Goal: Task Accomplishment & Management: Complete application form

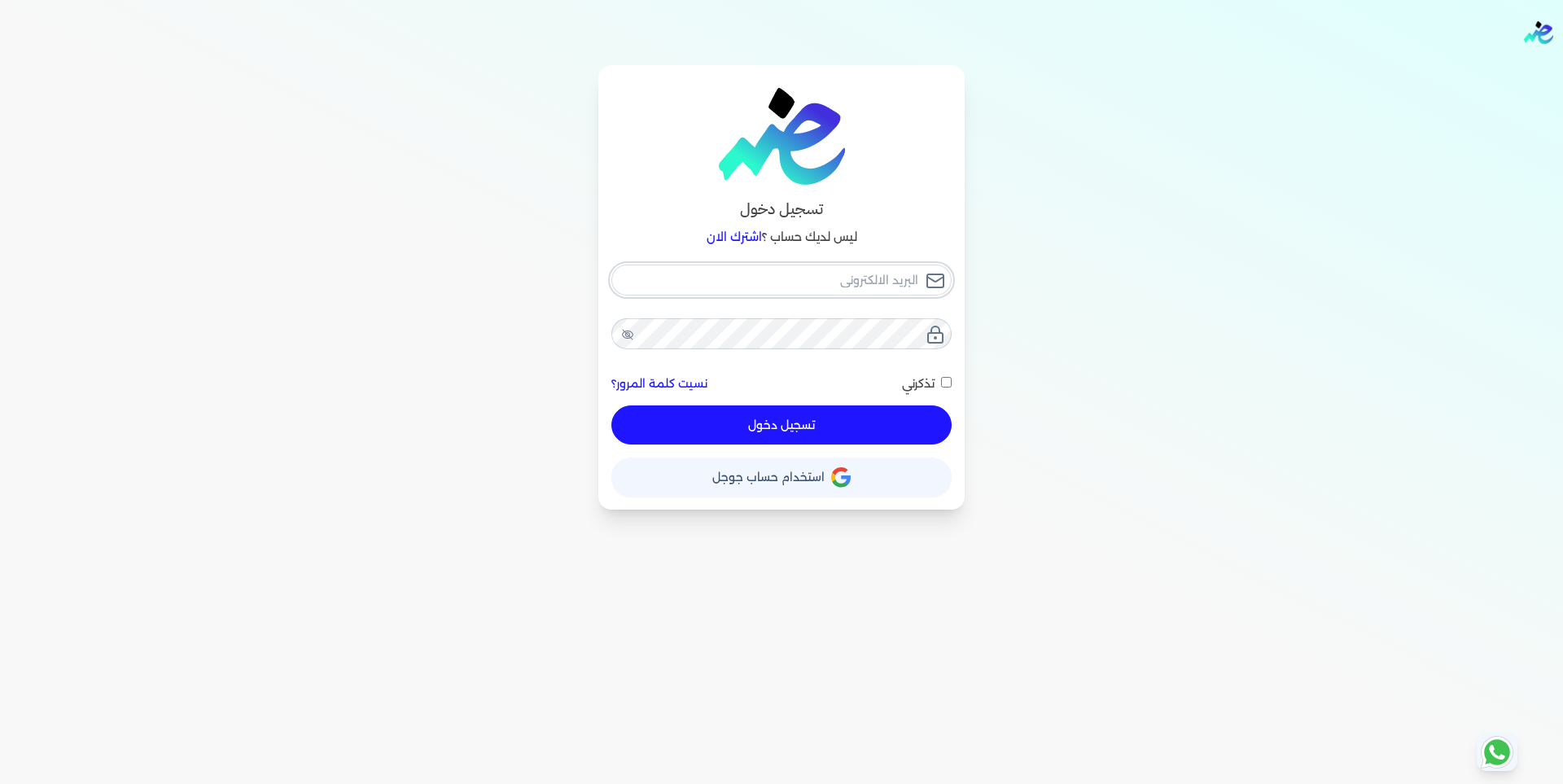
click at [840, 291] on input "email" at bounding box center [782, 279] width 341 height 31
click at [774, 286] on input "email" at bounding box center [782, 279] width 341 height 31
paste input "[EMAIL_ADDRESS][DOMAIN_NAME]"
type input "[EMAIL_ADDRESS][DOMAIN_NAME]"
checkbox input "false"
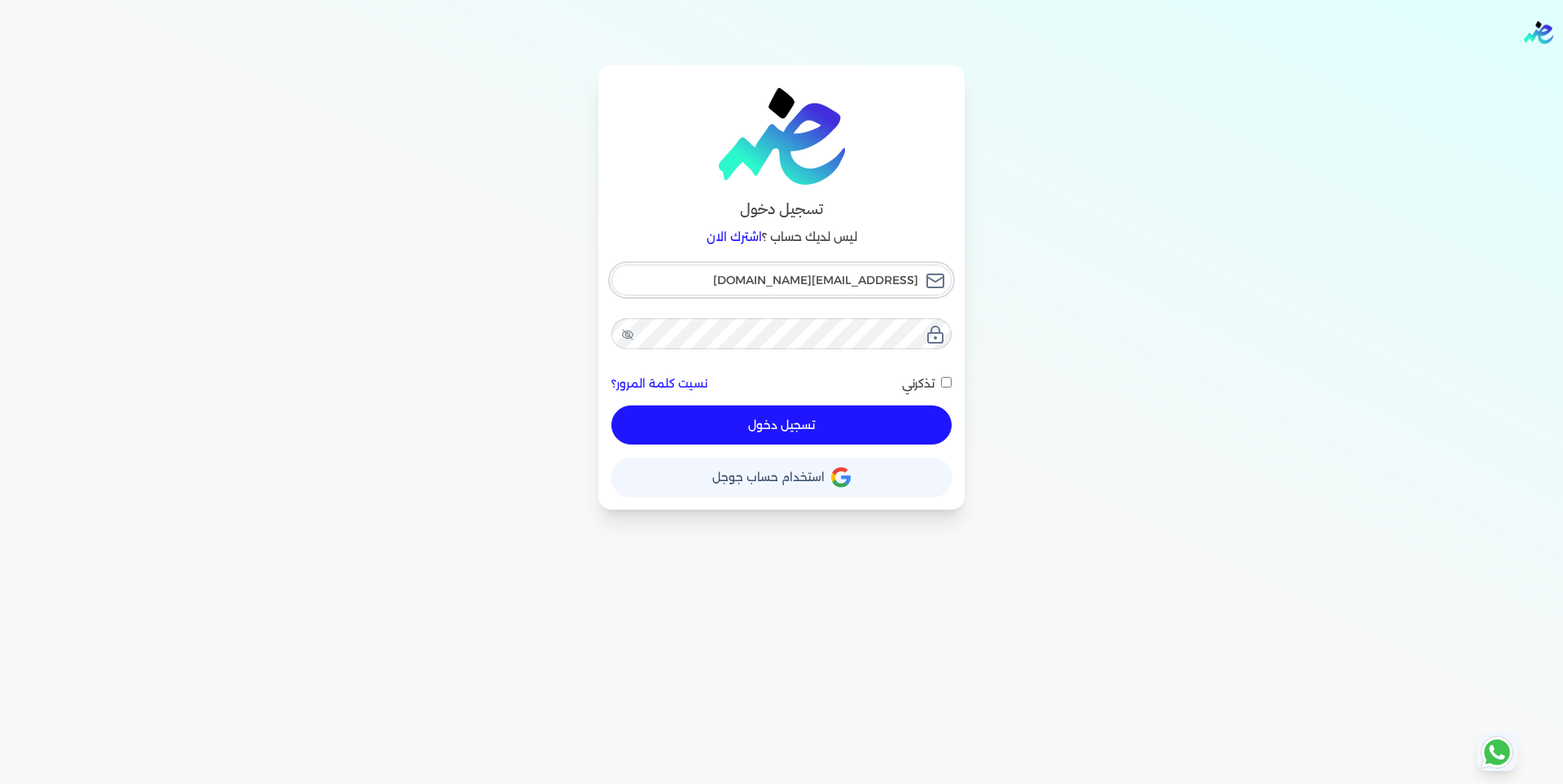
type input "[EMAIL_ADDRESS][DOMAIN_NAME]"
click at [1034, 417] on div "تسجيل دخول ليس لديك حساب ؟ اشترك الان [EMAIL_ADDRESS][DOMAIN_NAME] نسيت كلمة ال…" at bounding box center [782, 287] width 1251 height 445
click at [929, 379] on span "تذكرني" at bounding box center [918, 384] width 33 height 15
click at [941, 379] on input "تذكرني" at bounding box center [946, 382] width 10 height 10
checkbox input "true"
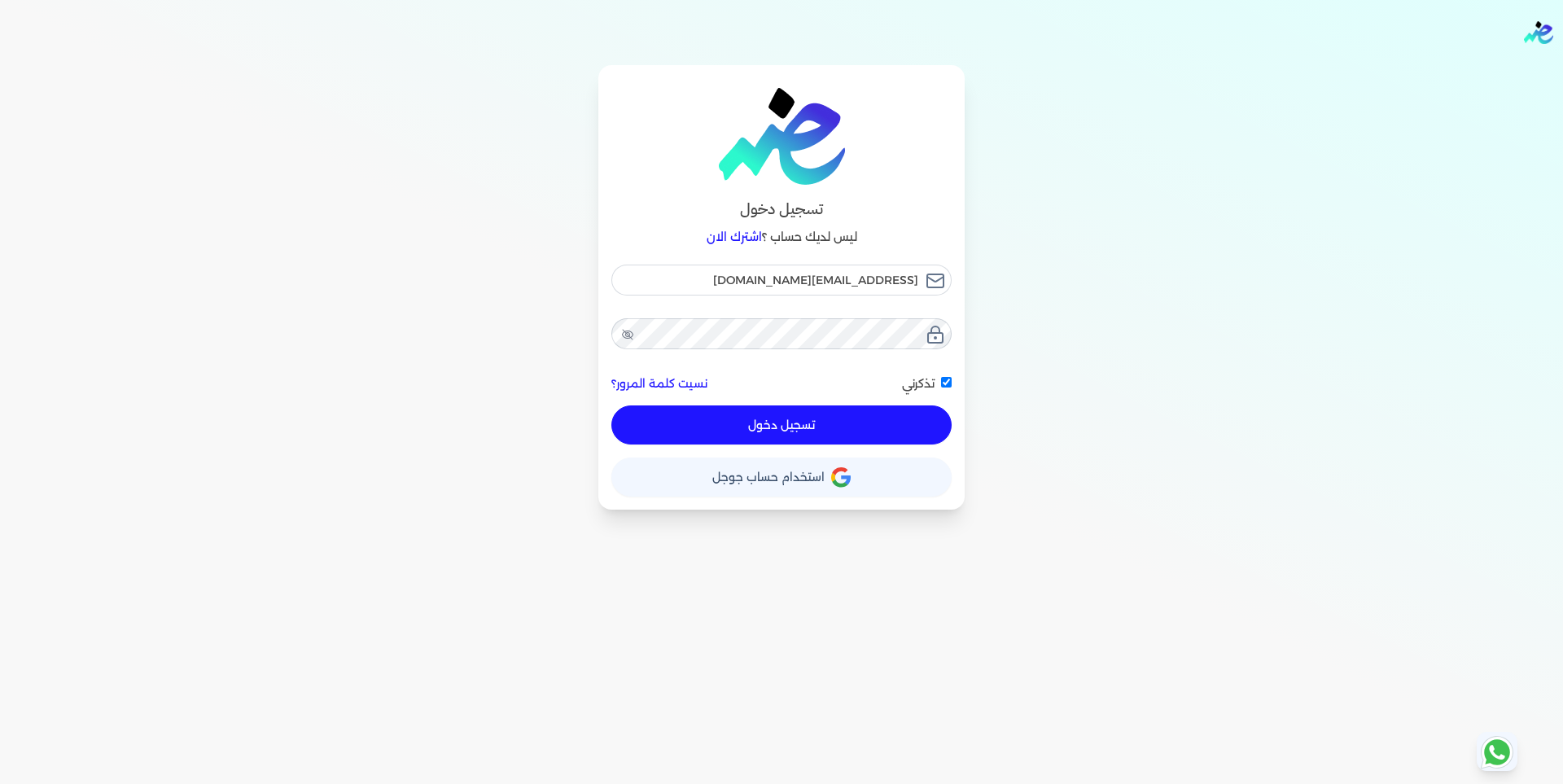
click at [826, 424] on button "تسجيل دخول" at bounding box center [782, 425] width 341 height 39
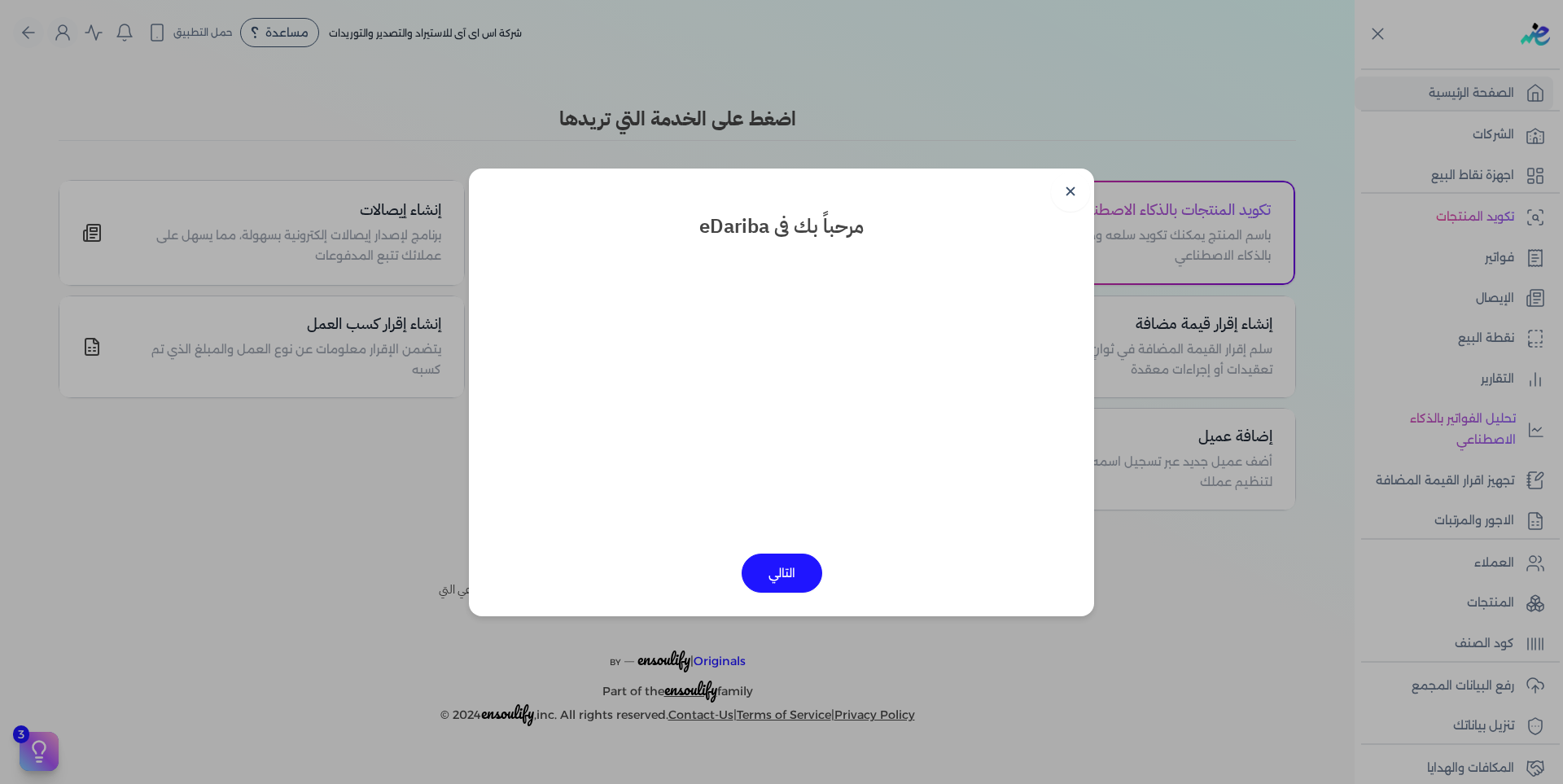
click at [1068, 194] on link "✕" at bounding box center [1070, 192] width 39 height 39
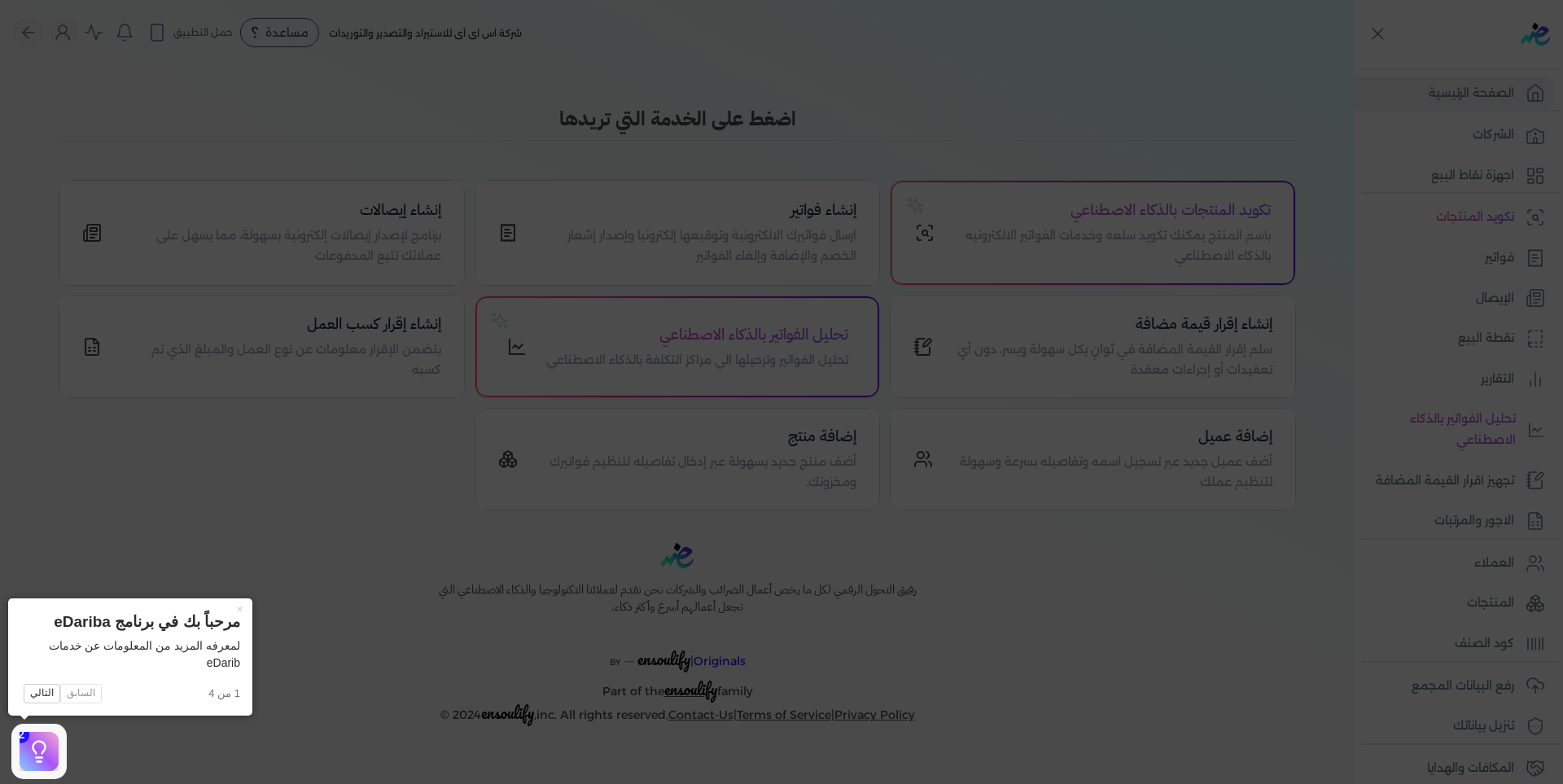
click at [400, 464] on icon at bounding box center [782, 392] width 1563 height 784
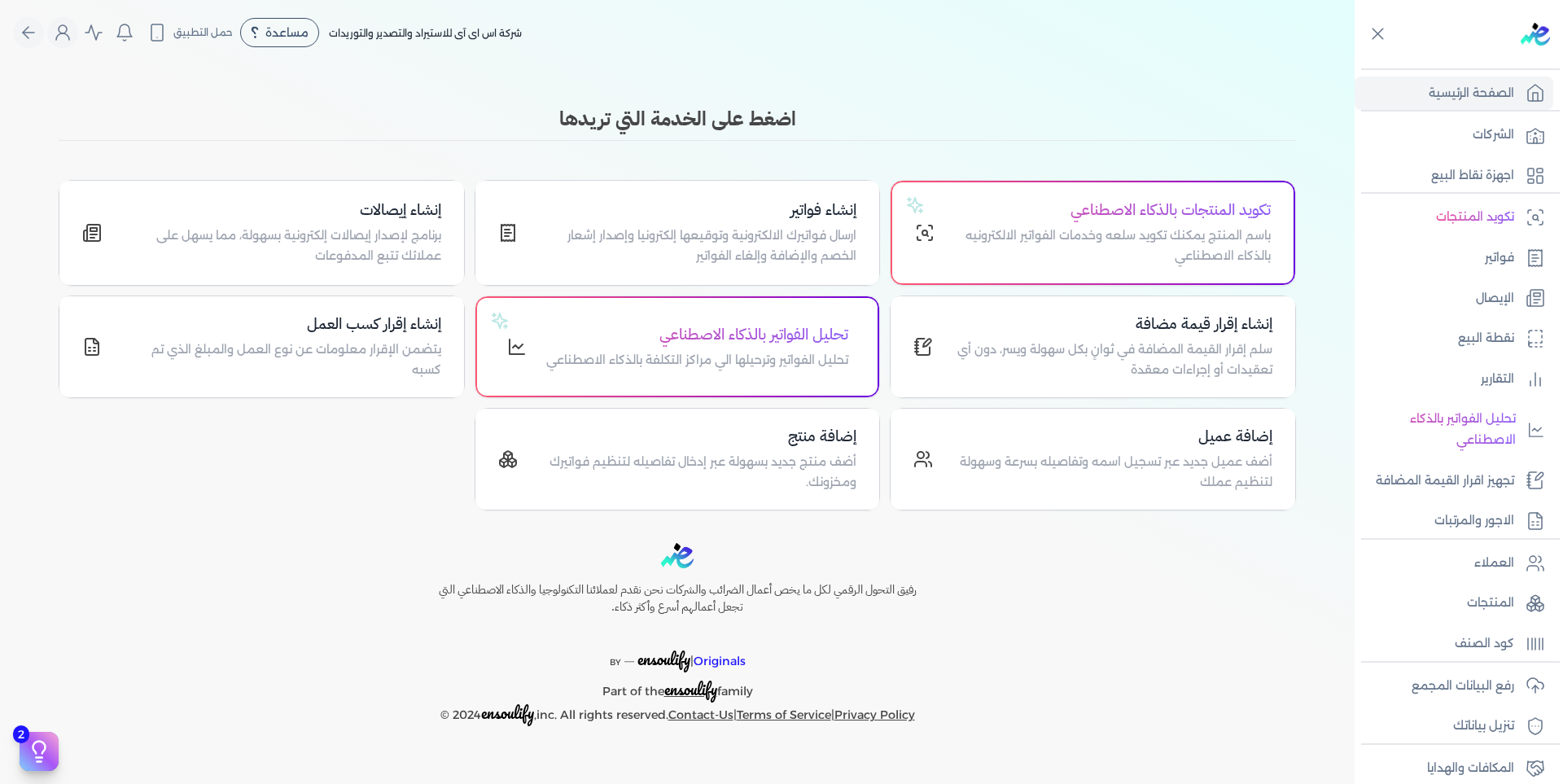
click at [337, 502] on div "تكويد المنتجات بالذكاء الاصطناعي باسم المنتج يمكنك تكويد سلعه وخدمات الفواتير ا…" at bounding box center [676, 345] width 1237 height 330
click at [1503, 676] on p "رفع البيانات المجمع" at bounding box center [1463, 686] width 102 height 22
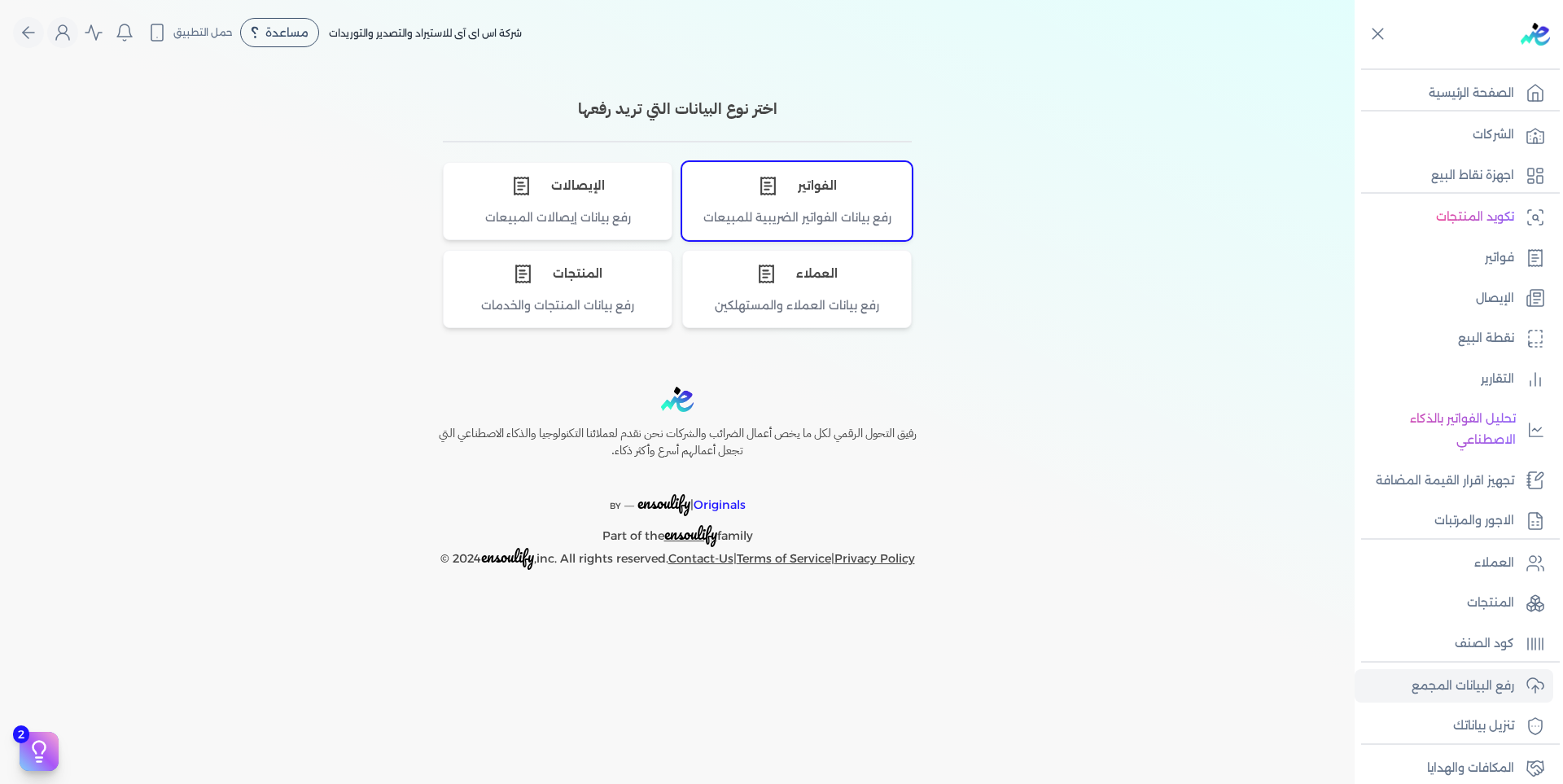
click at [870, 211] on div "رفع بيانات الفواتير الضريبية للمبيعات" at bounding box center [797, 224] width 228 height 30
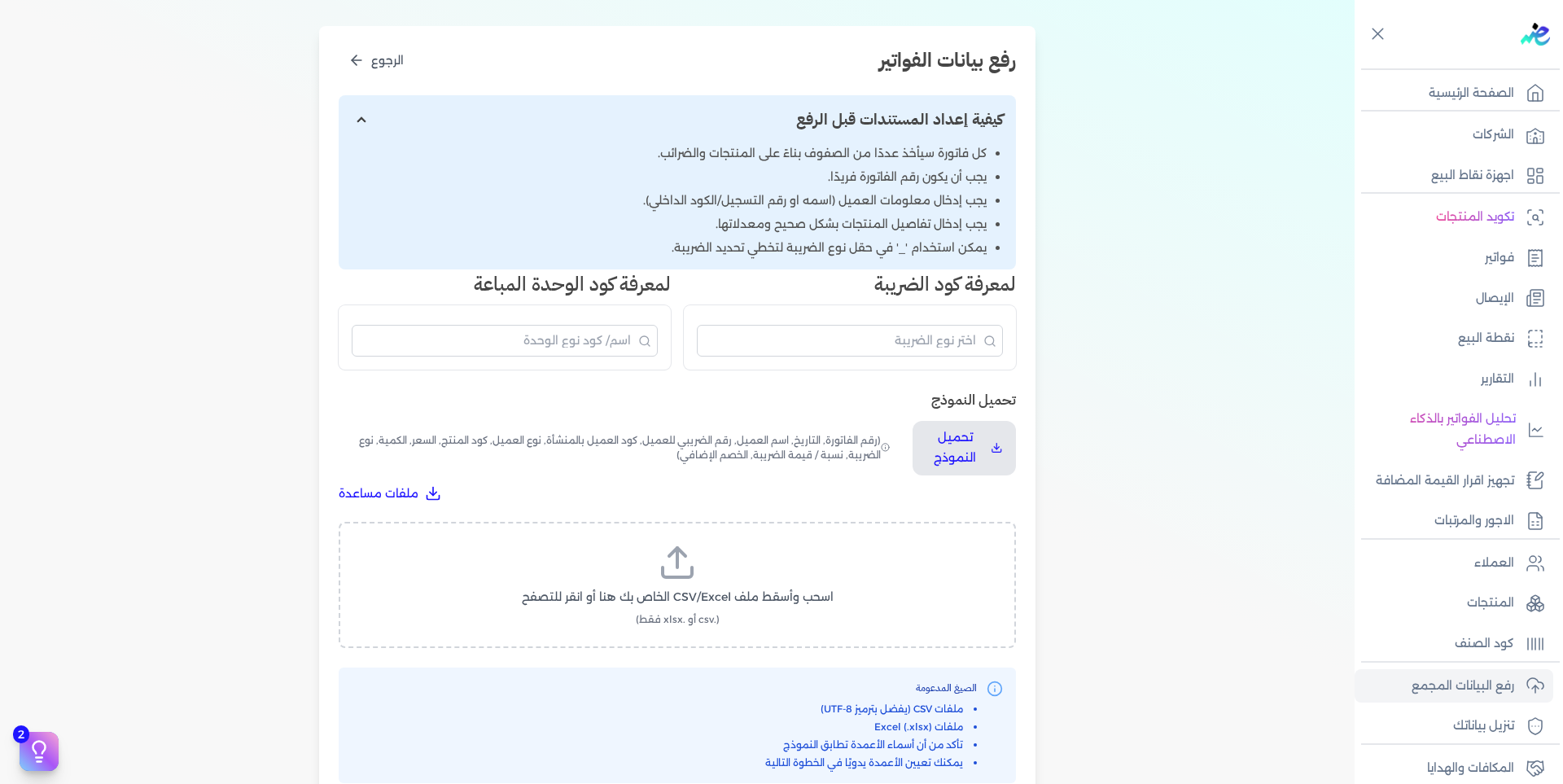
scroll to position [475, 0]
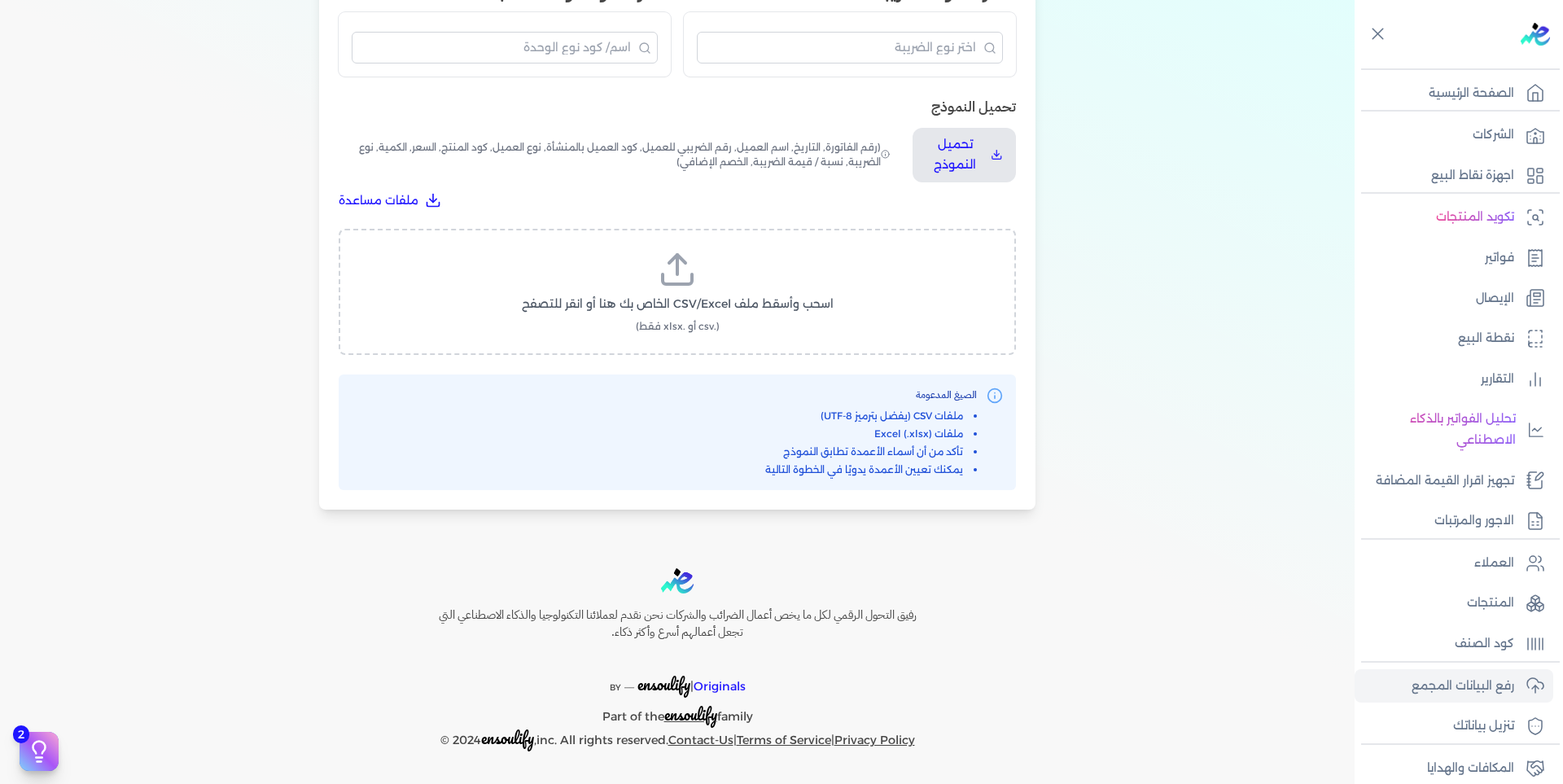
click at [718, 302] on span "اسحب وأسقط ملف CSV/Excel الخاص بك هنا أو انقر للتصفح" at bounding box center [677, 304] width 311 height 17
click at [0, 0] on input "اسحب وأسقط ملف CSV/Excel الخاص بك هنا أو انقر للتصفح (.csv أو .xlsx فقط)" at bounding box center [0, 0] width 0 height 0
click at [736, 324] on span "تحميل الملف" at bounding box center [726, 319] width 68 height 17
select select "رقم الفاتورة"
select select "الرقم الضريبي"
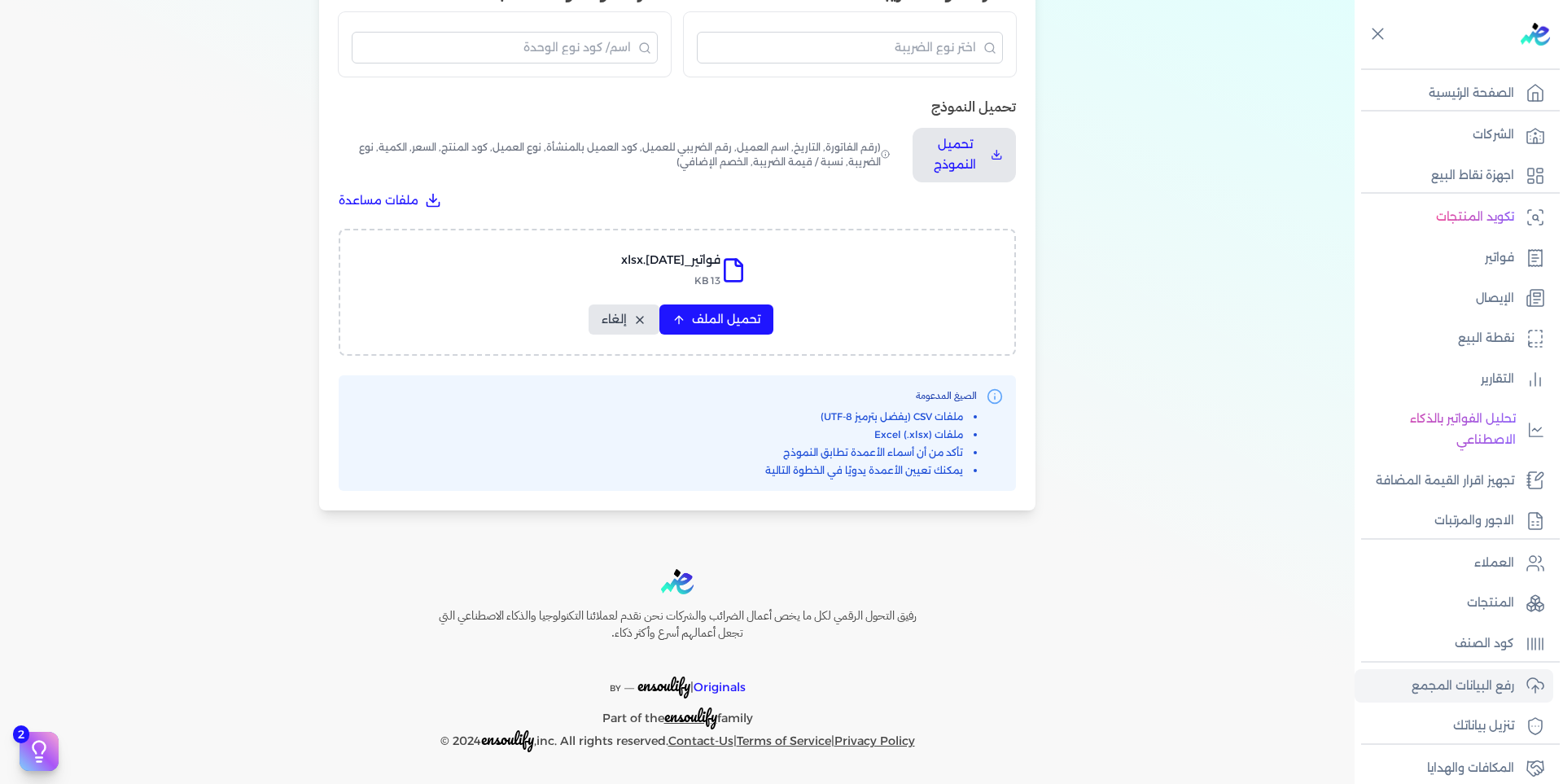
select select "الرقم التسلسلي الداخلي"
select select "سيريال المنتج"
select select "السعر"
select select "الكمية"
select select "خصم"
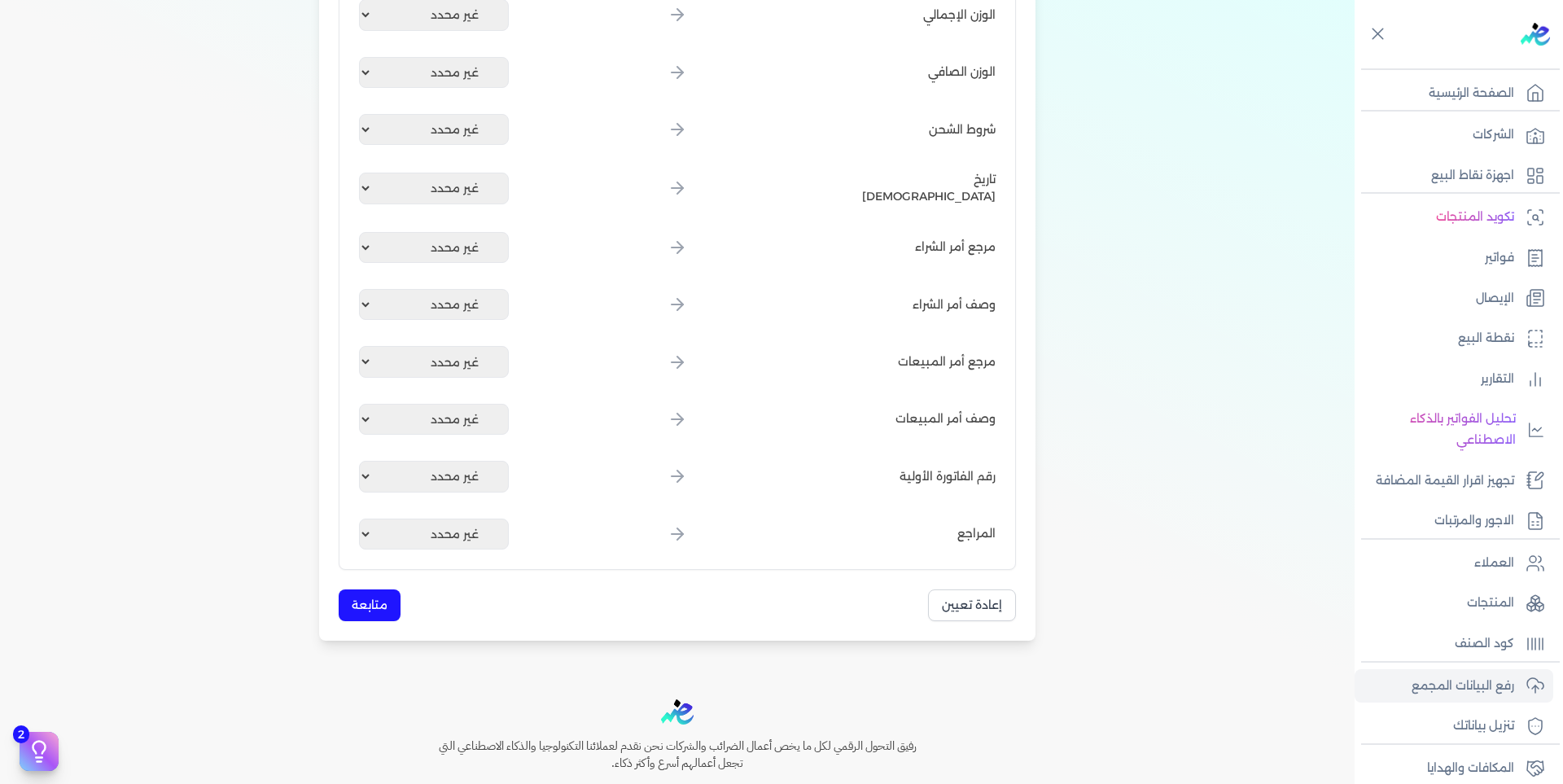
scroll to position [1874, 0]
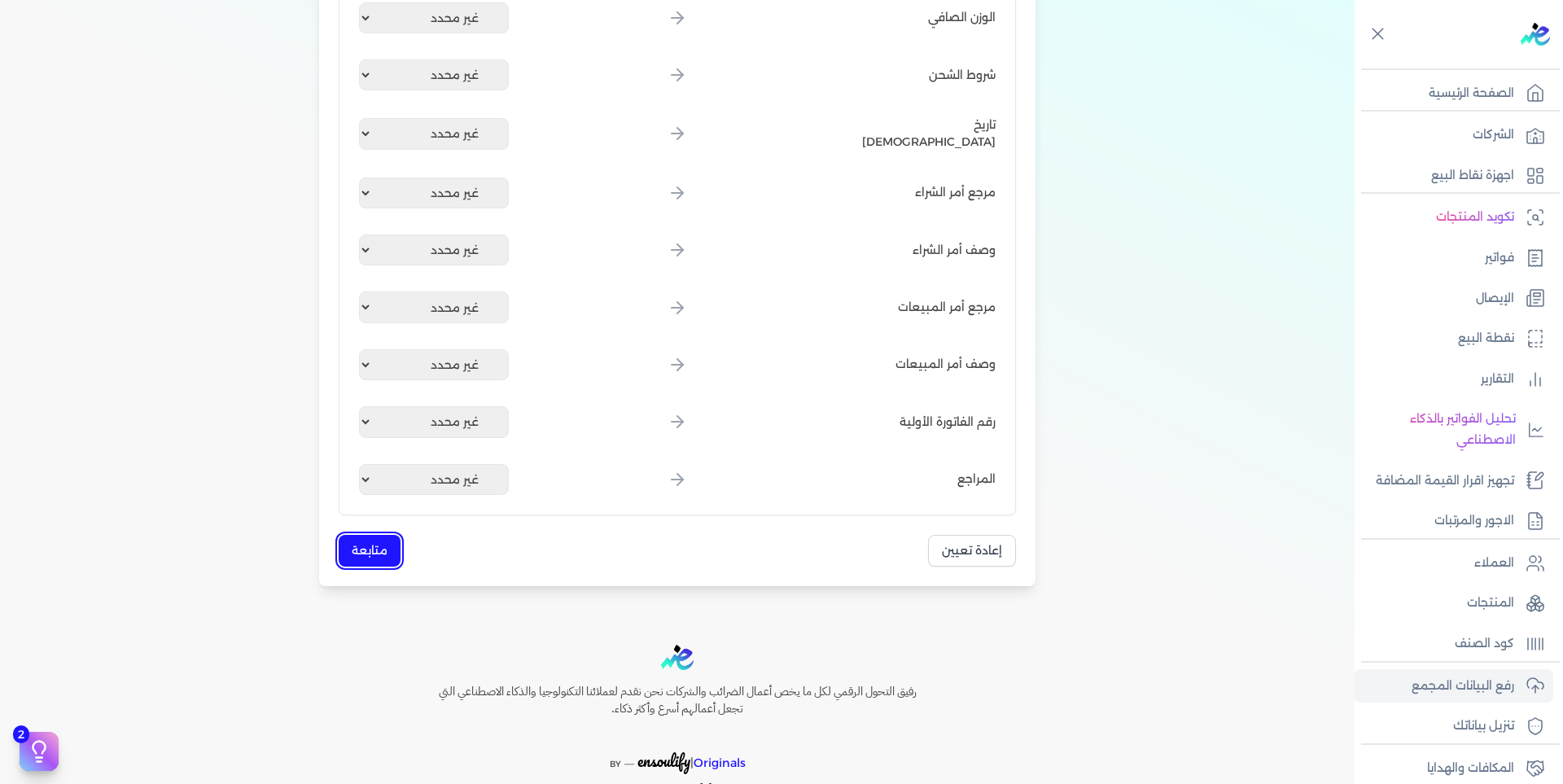
click at [350, 550] on button "متابعة" at bounding box center [370, 550] width 62 height 32
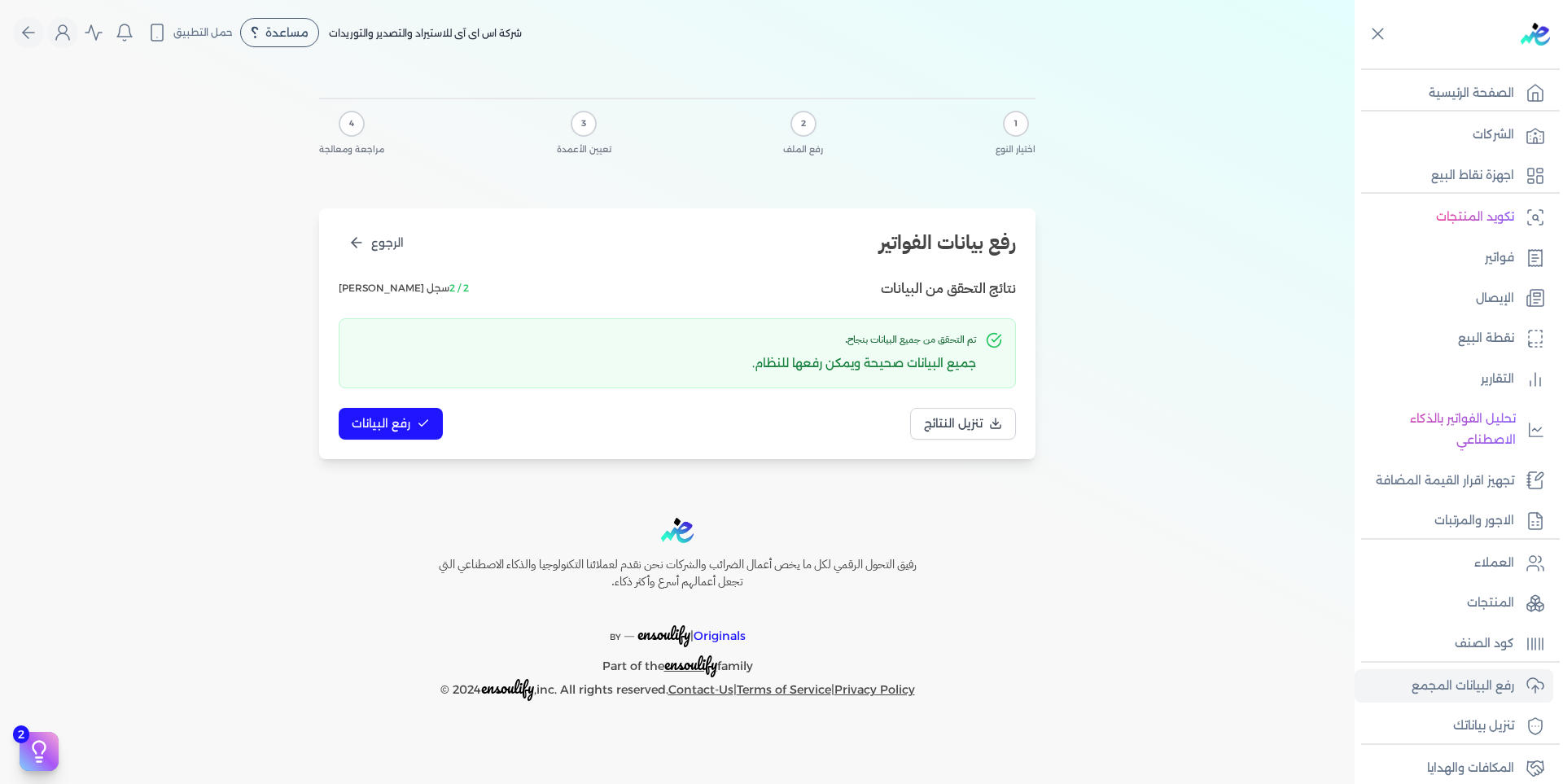
scroll to position [0, 0]
click at [391, 420] on span "رفع البيانات" at bounding box center [381, 424] width 58 height 17
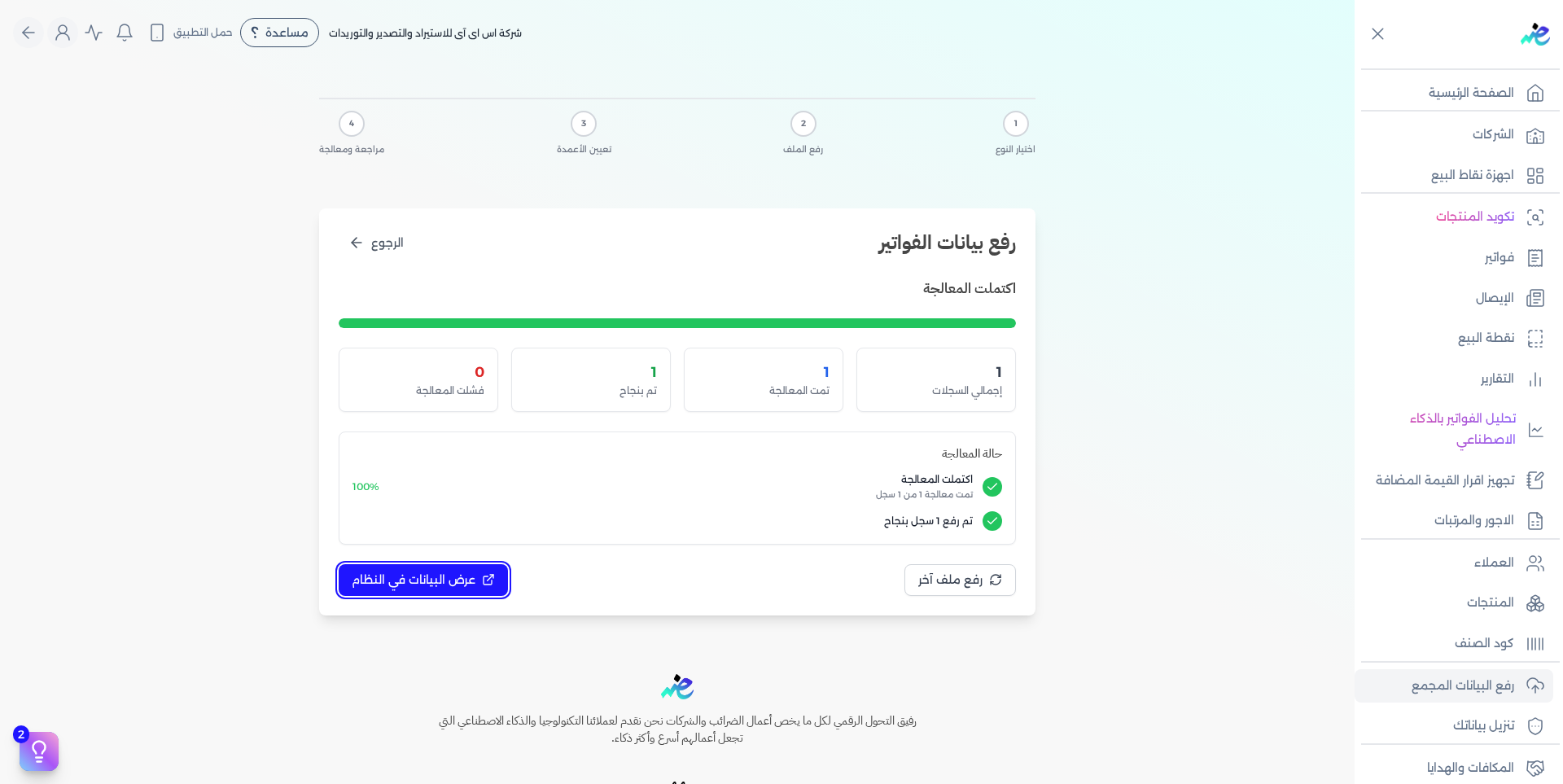
click at [452, 575] on span "عرض البيانات في النظام" at bounding box center [414, 580] width 124 height 17
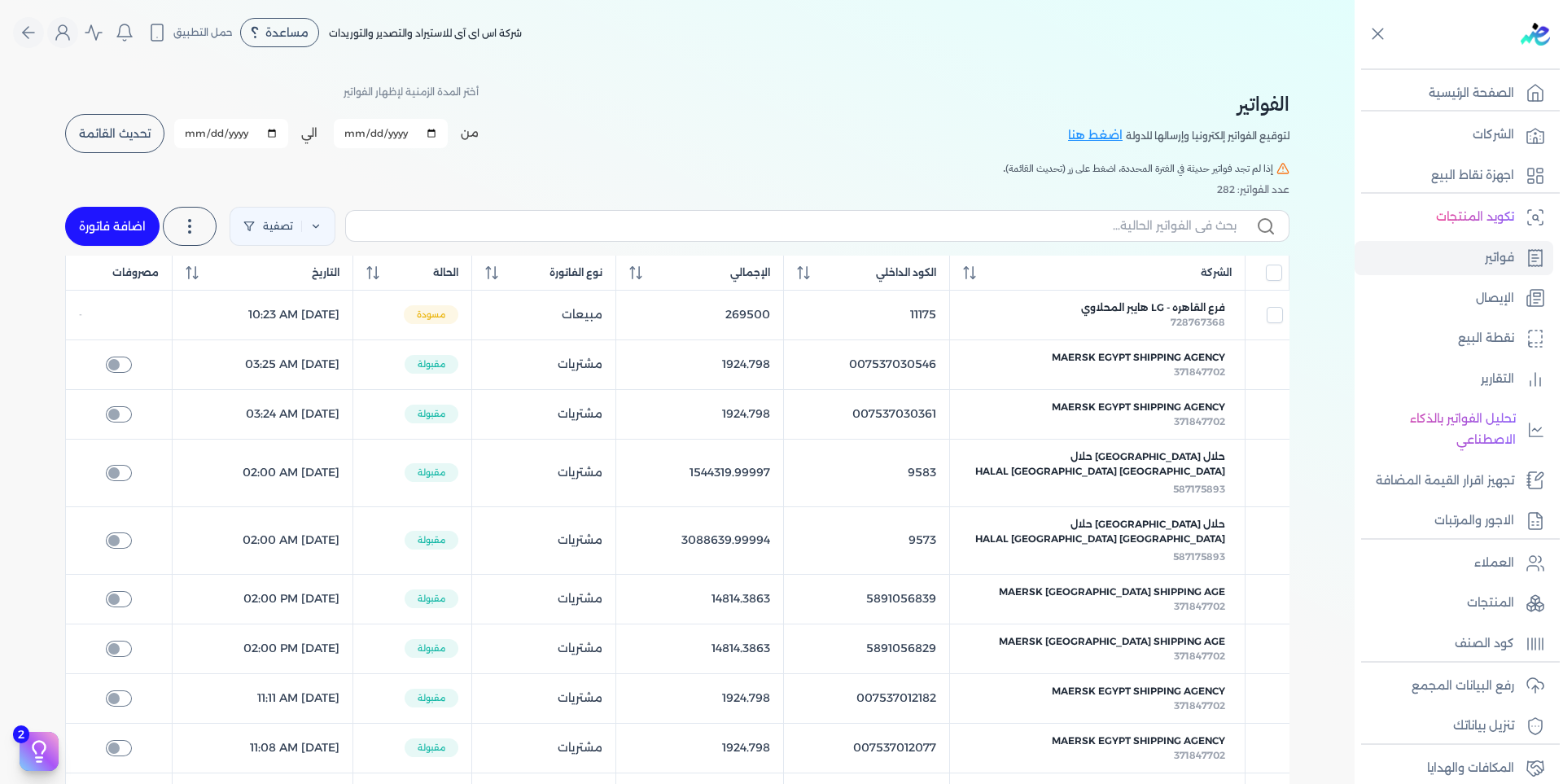
click at [1145, 311] on span "فرع القاهره - LG هايبر المحلاوي" at bounding box center [1153, 308] width 144 height 15
checkbox input "true"
select select "EGP"
select select "B"
select select "EGS"
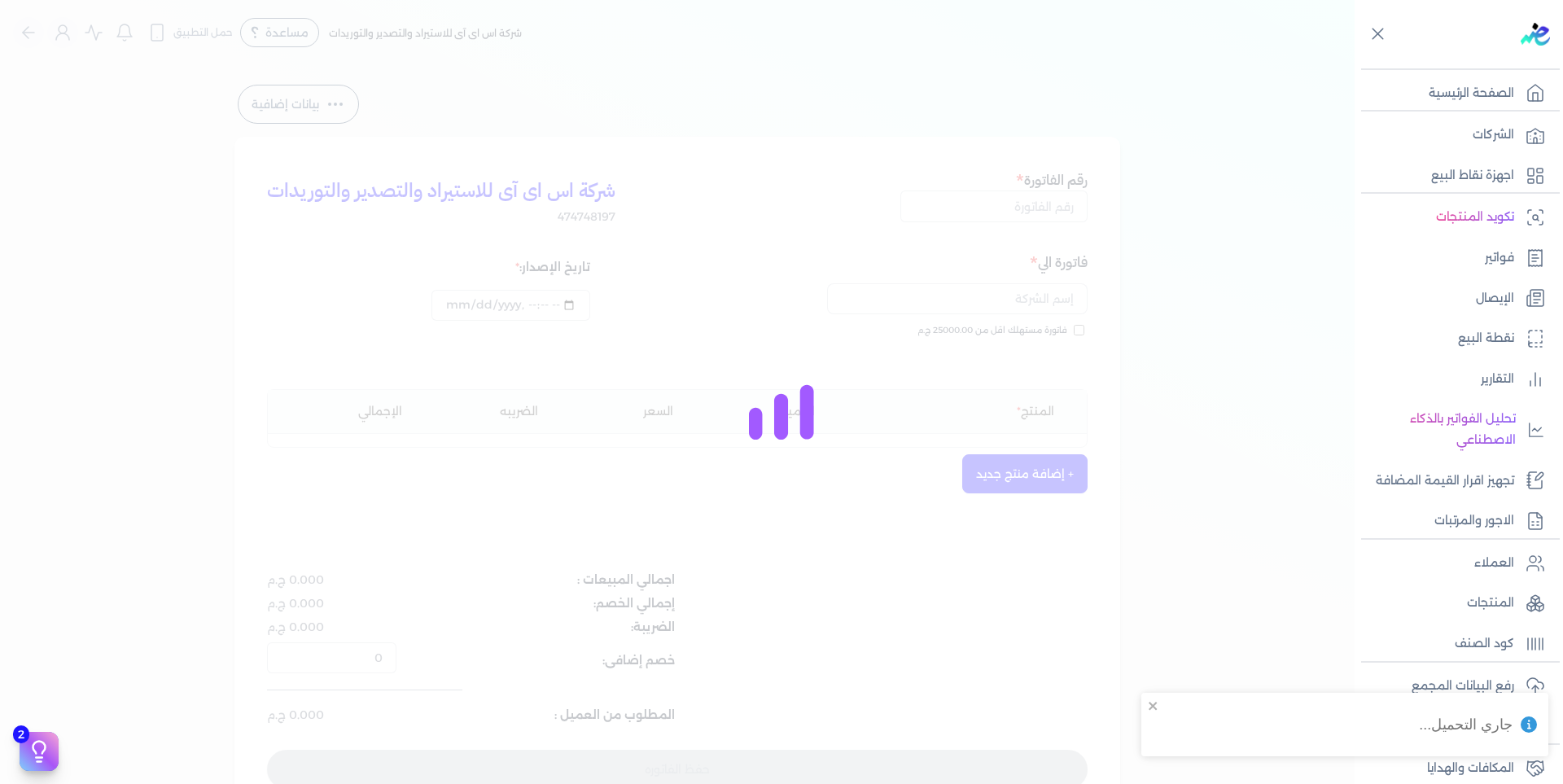
type input "11175"
type input "فرع القاهره - LG هايبر المحلاوي"
type input "[DATE]T11:23:14"
type input "[DATE]"
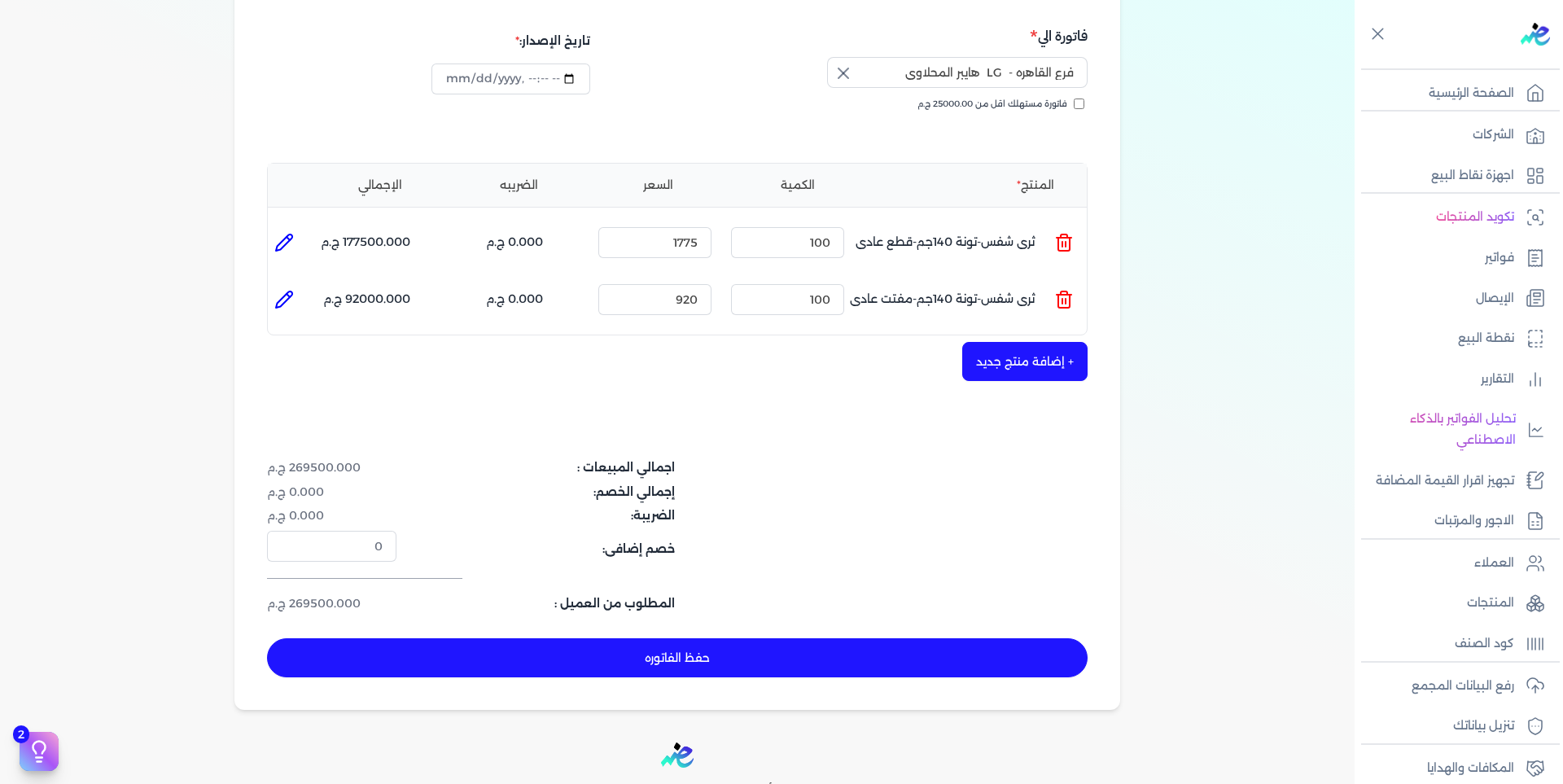
scroll to position [279, 0]
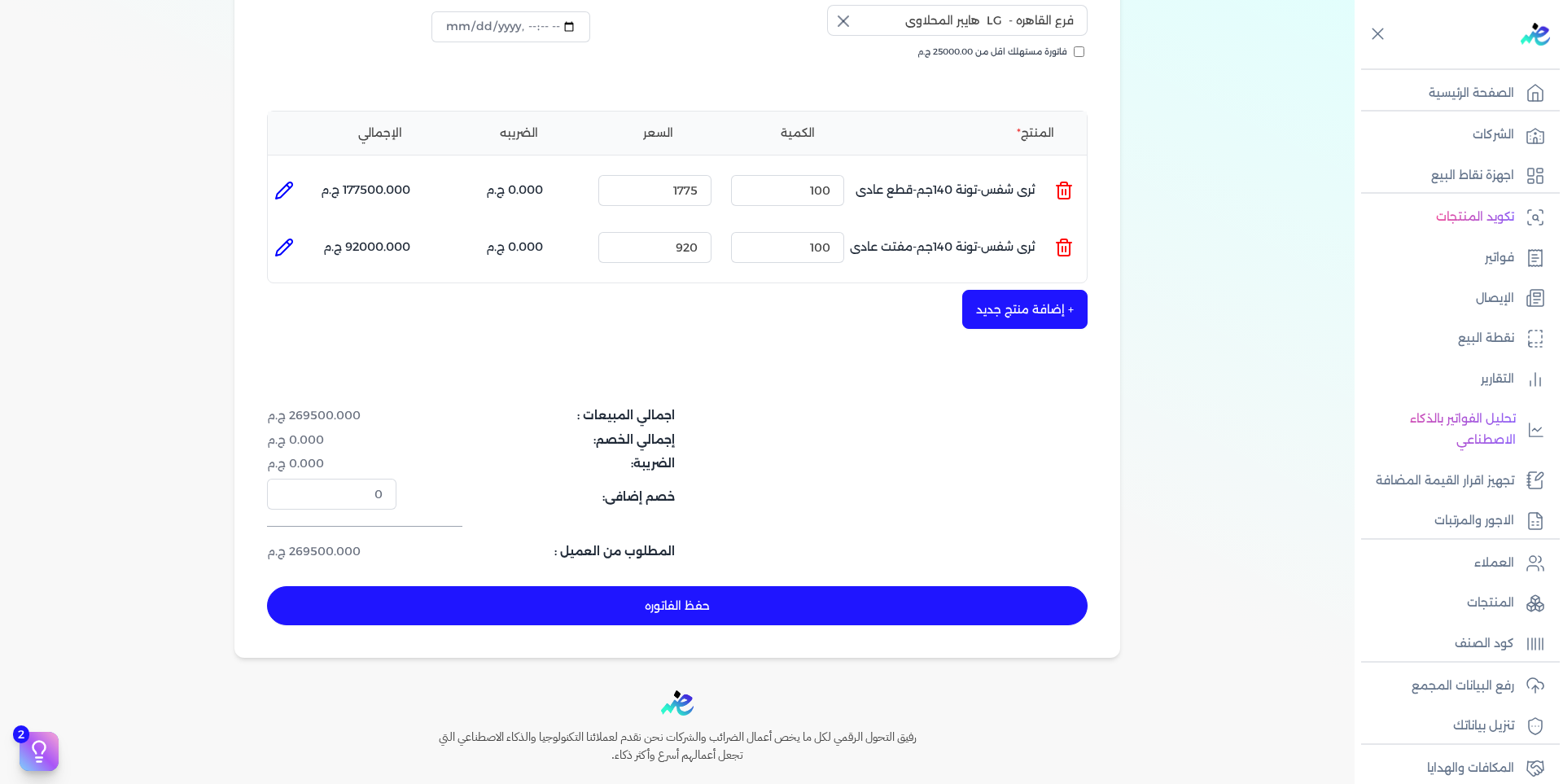
click at [471, 599] on button "حفظ الفاتوره" at bounding box center [677, 606] width 821 height 39
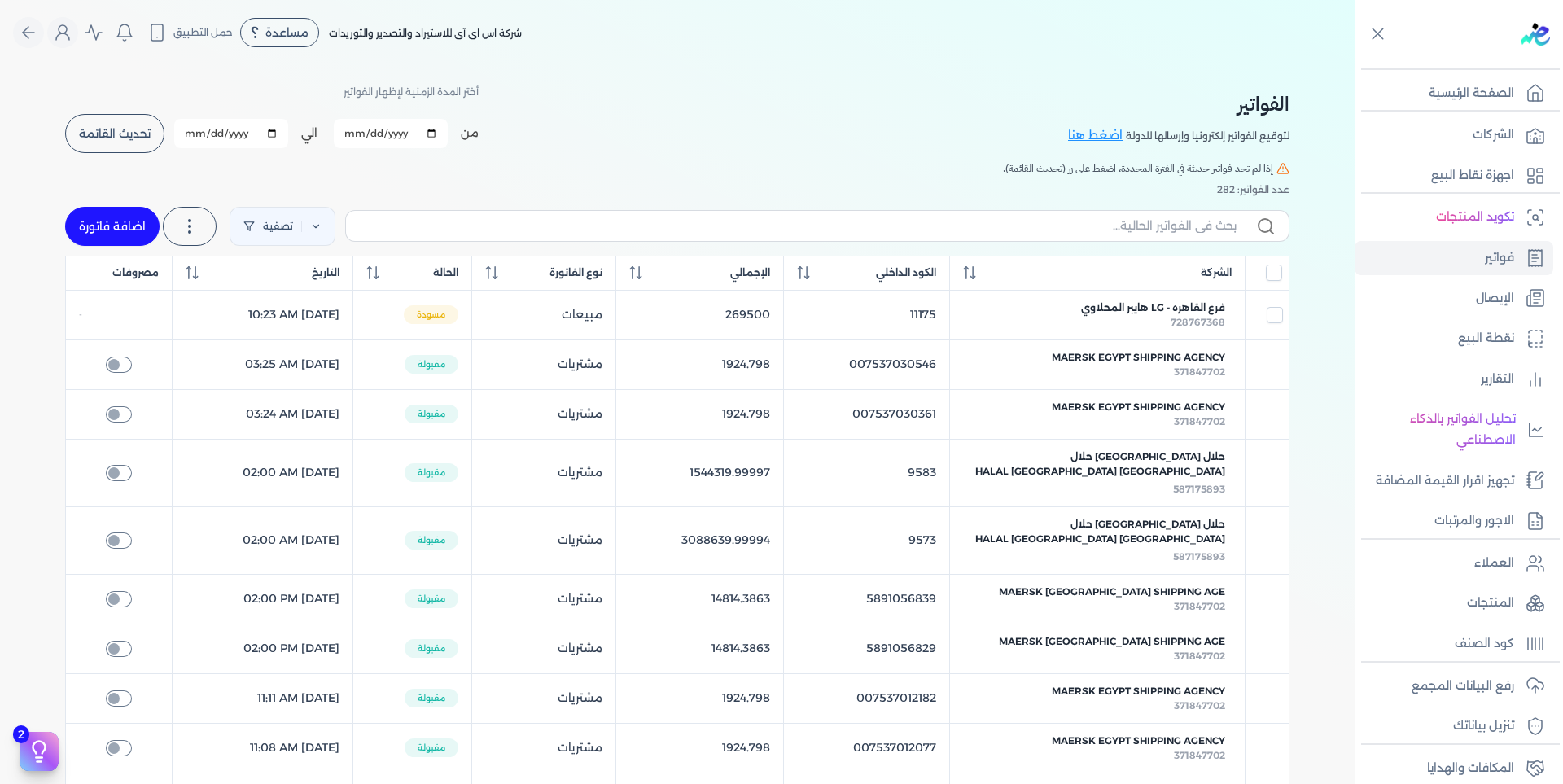
click at [1460, 93] on p "الصفحة الرئيسية" at bounding box center [1471, 94] width 85 height 22
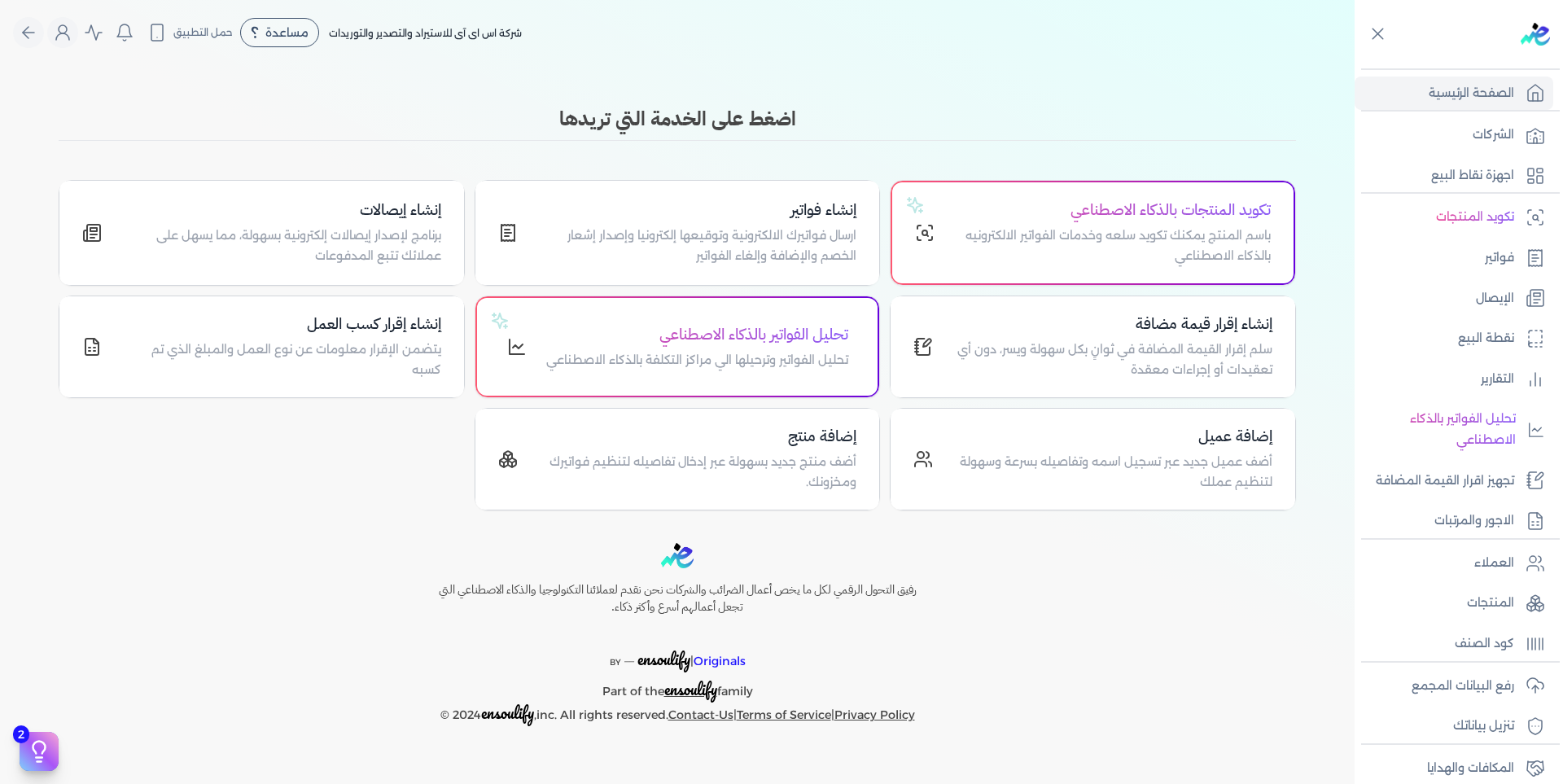
click at [1549, 35] on img at bounding box center [1535, 34] width 29 height 23
click at [650, 204] on h4 "إنشاء فواتير" at bounding box center [697, 210] width 320 height 23
